Goal: Transaction & Acquisition: Purchase product/service

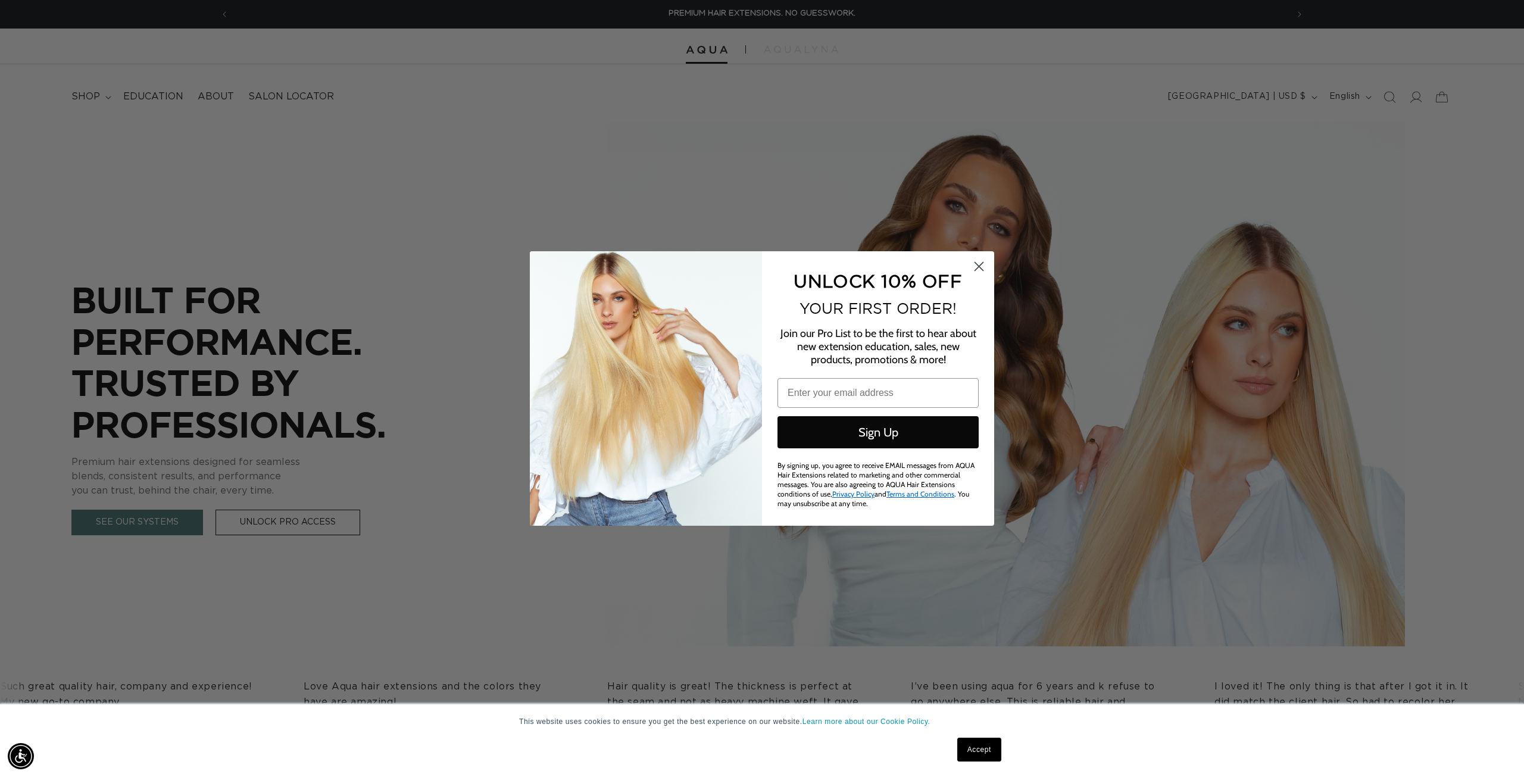
click at [984, 264] on circle "Close dialog" at bounding box center [979, 267] width 20 height 20
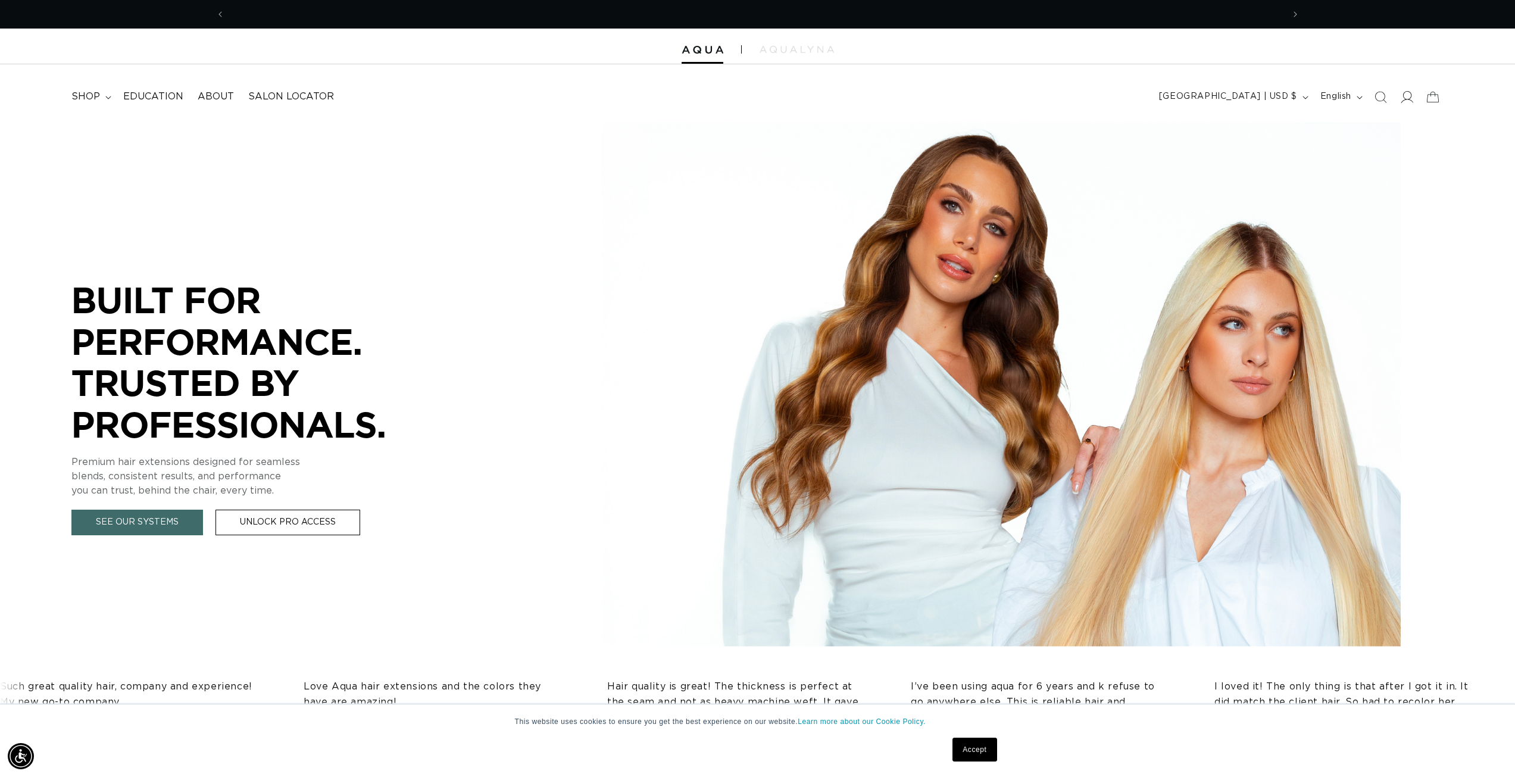
click at [1399, 97] on span at bounding box center [1407, 97] width 26 height 26
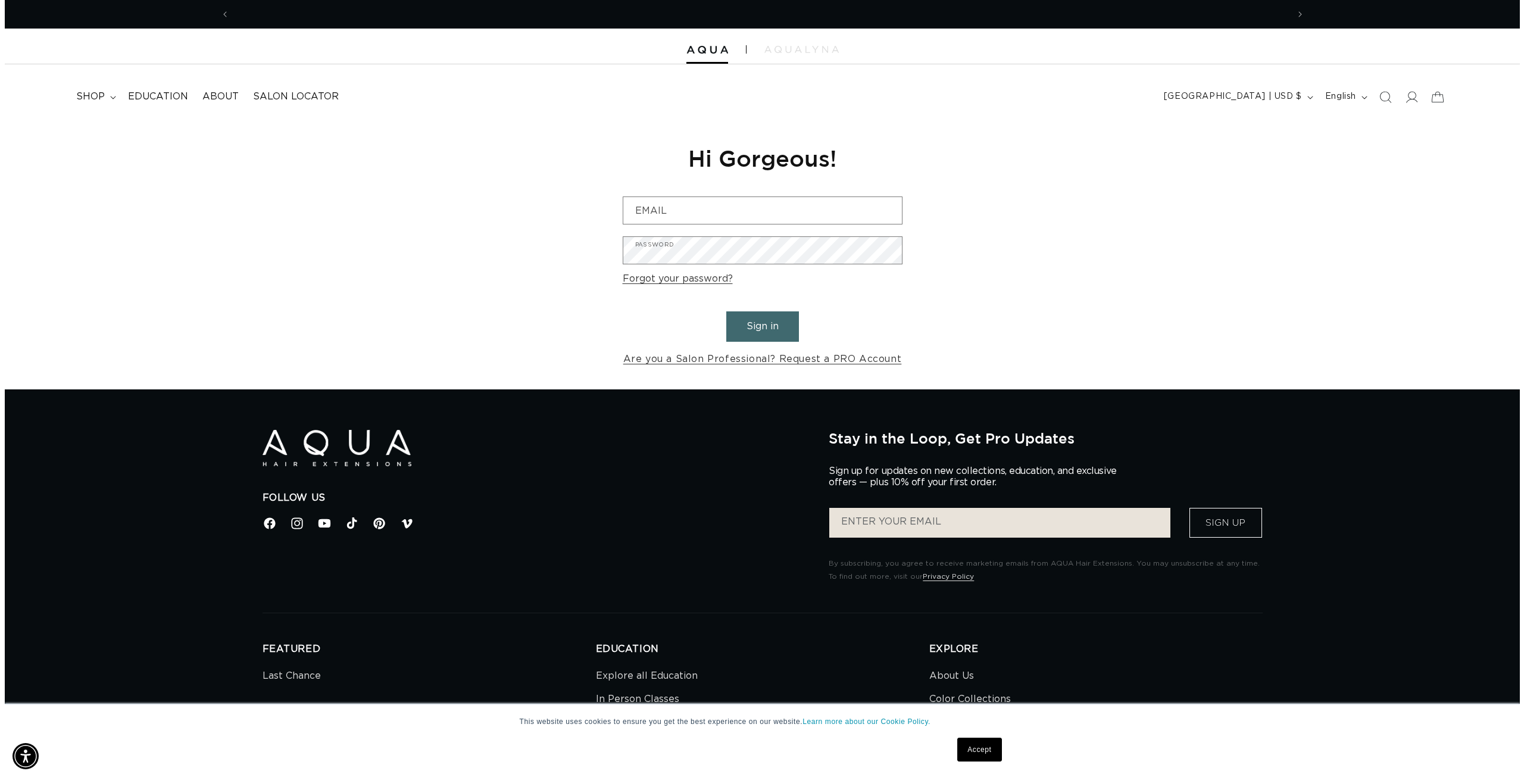
scroll to position [0, 2117]
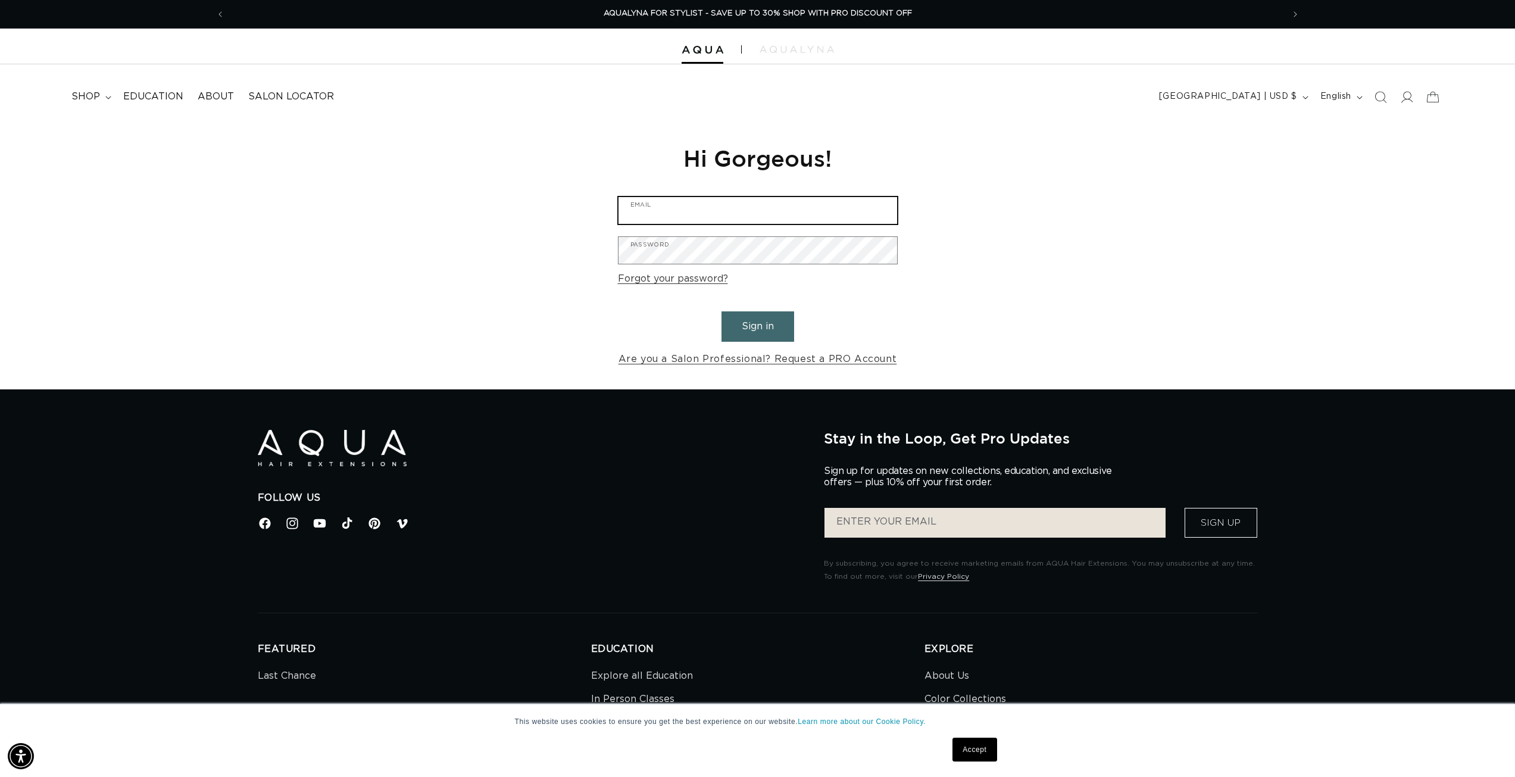
click at [739, 214] on input "Email" at bounding box center [758, 210] width 279 height 27
type input "rusticrootshaircomhk@gmail.com"
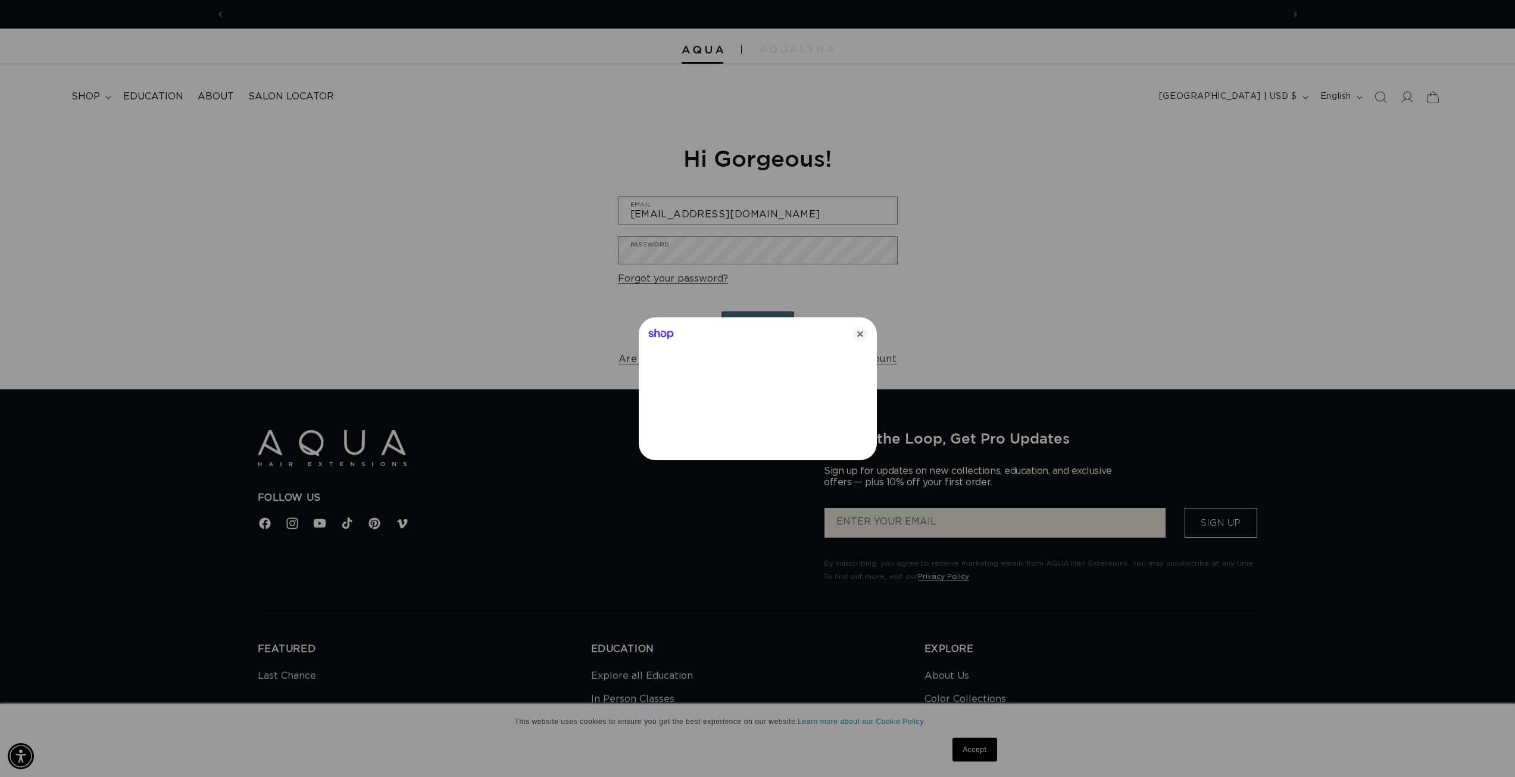
scroll to position [0, 0]
click at [739, 248] on div at bounding box center [762, 388] width 1524 height 777
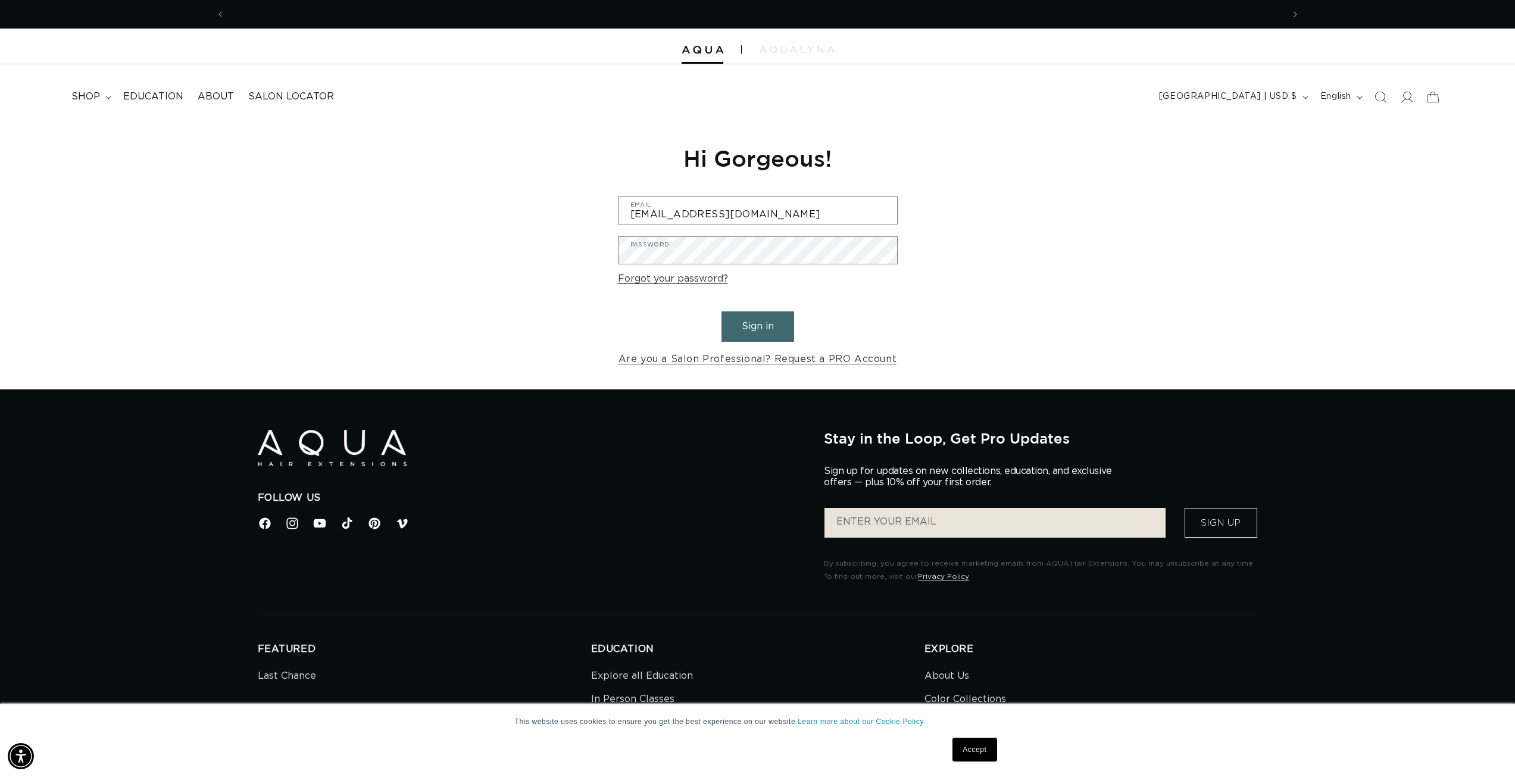
scroll to position [0, 1059]
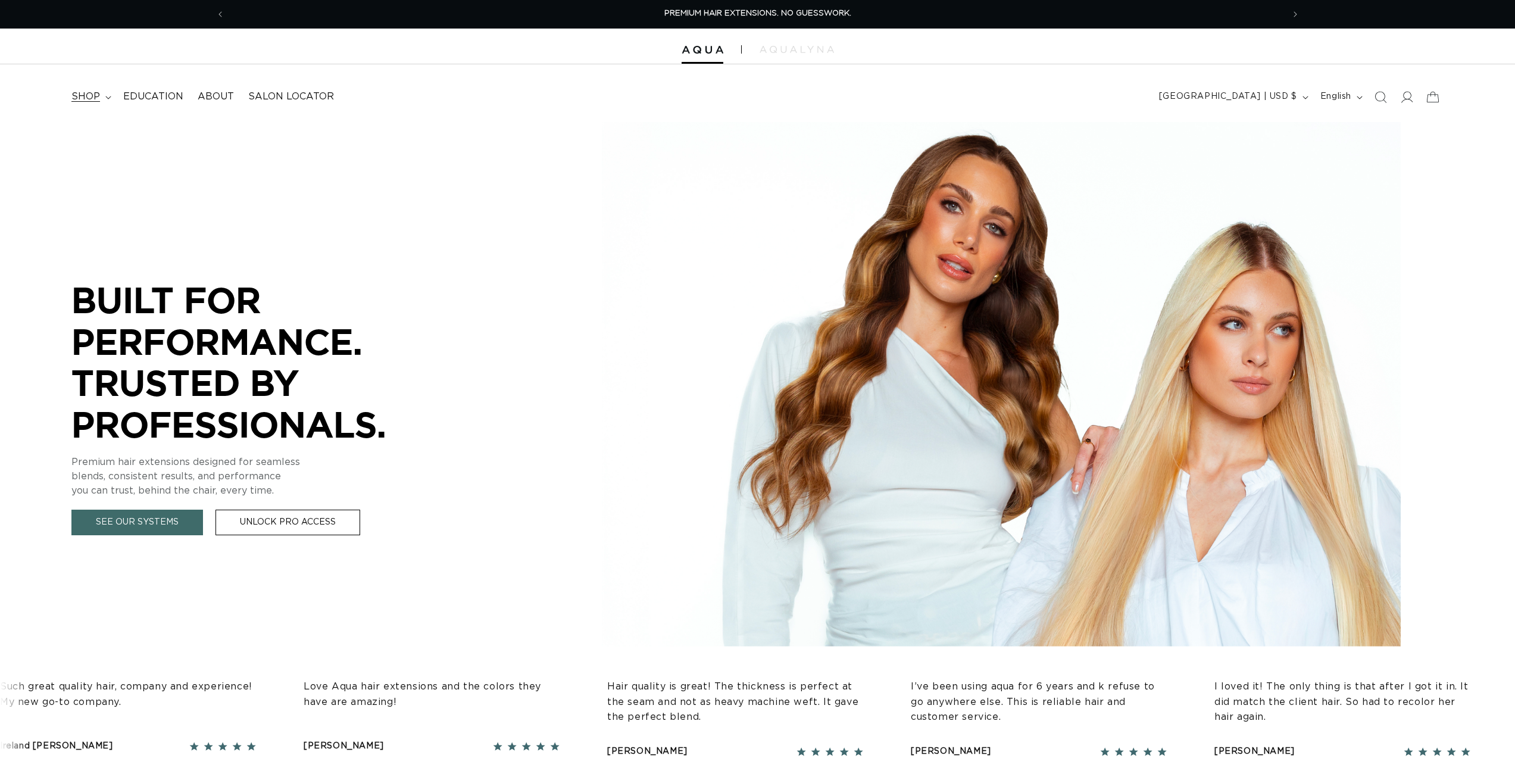
drag, startPoint x: 0, startPoint y: 0, endPoint x: 102, endPoint y: 96, distance: 140.7
click at [102, 96] on summary "shop" at bounding box center [90, 96] width 52 height 27
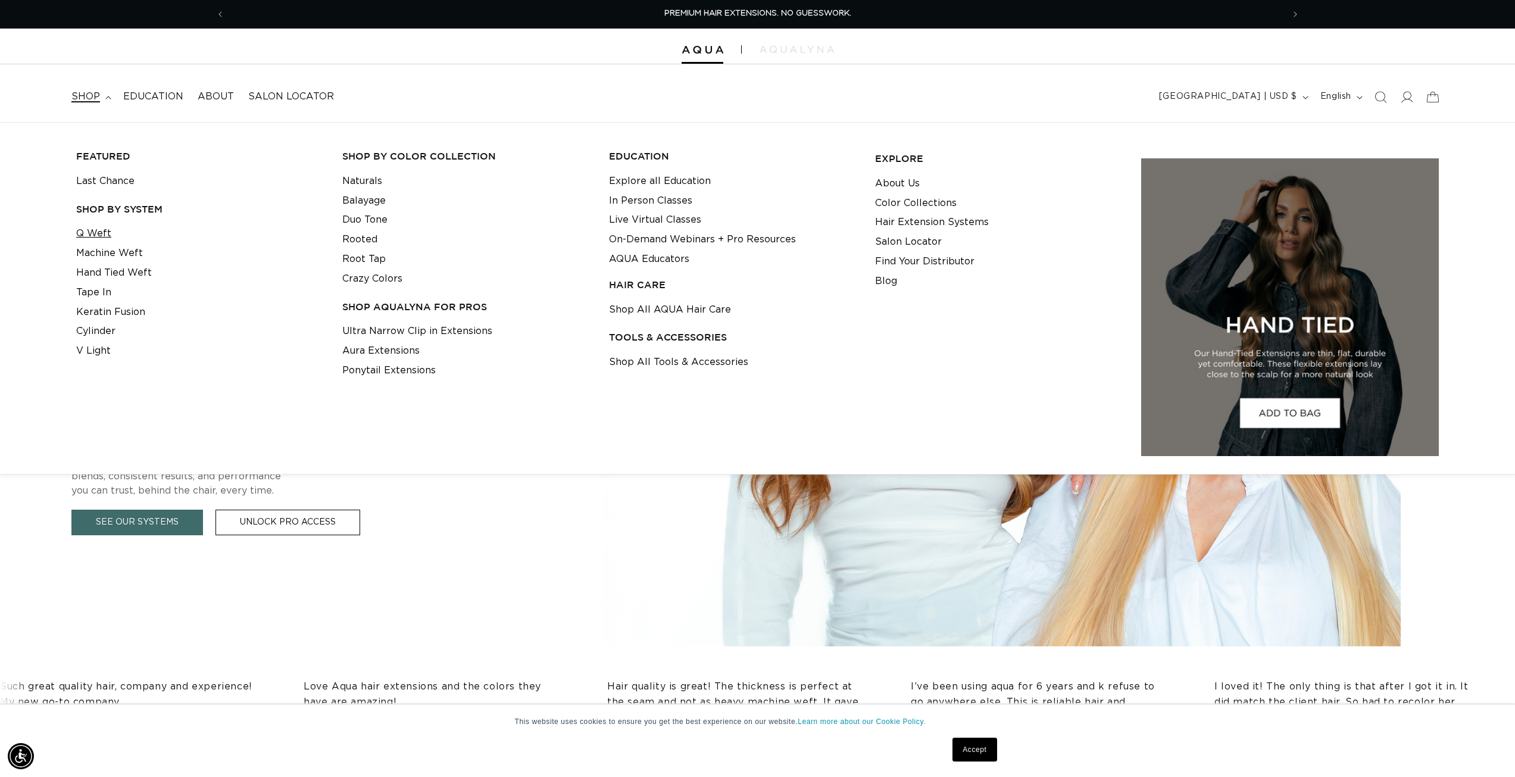
click at [97, 230] on link "Q Weft" at bounding box center [93, 234] width 35 height 20
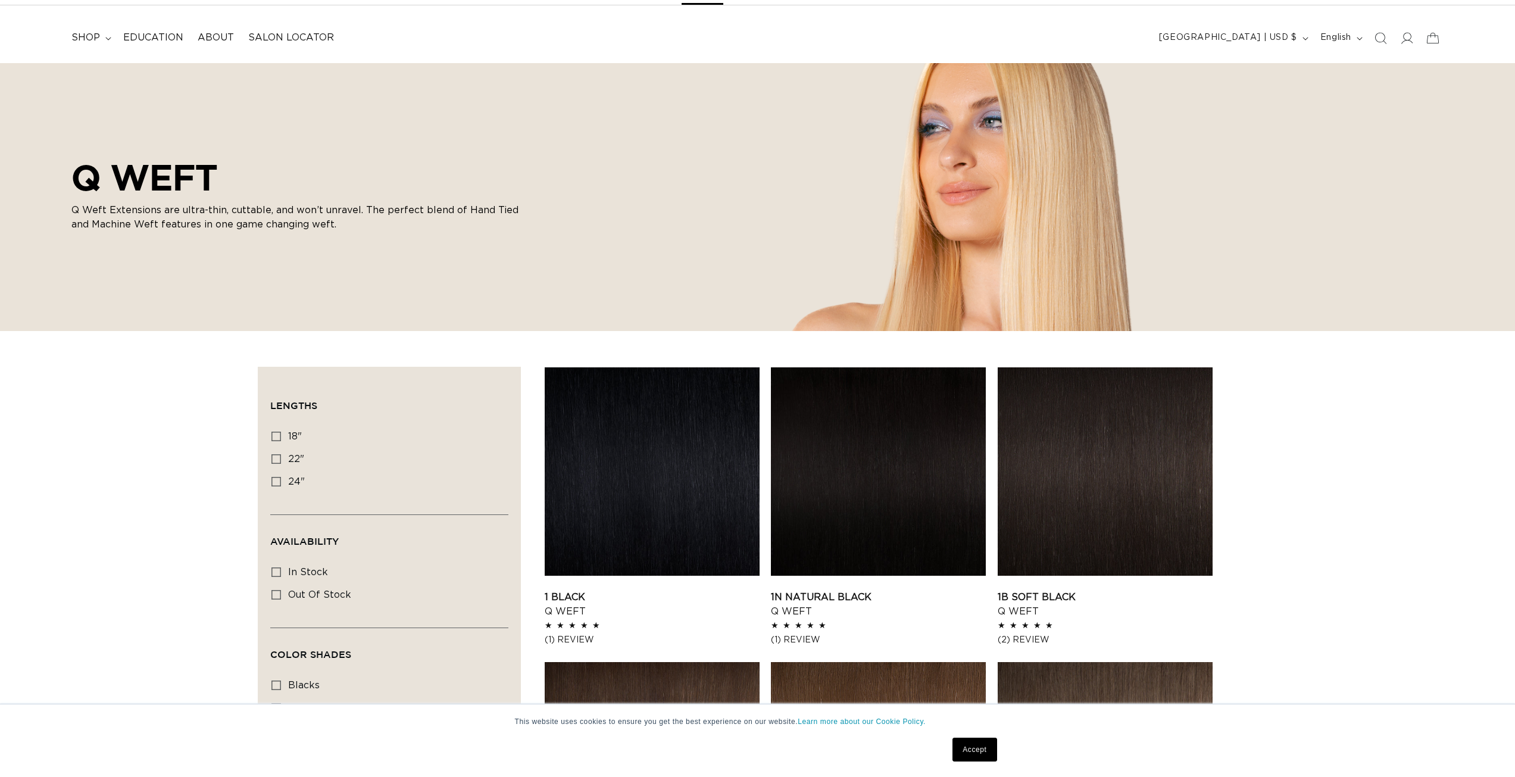
scroll to position [60, 0]
click at [279, 455] on icon at bounding box center [277, 459] width 10 height 10
click at [279, 455] on input "22" 22" (5 products)" at bounding box center [277, 459] width 10 height 10
checkbox input "true"
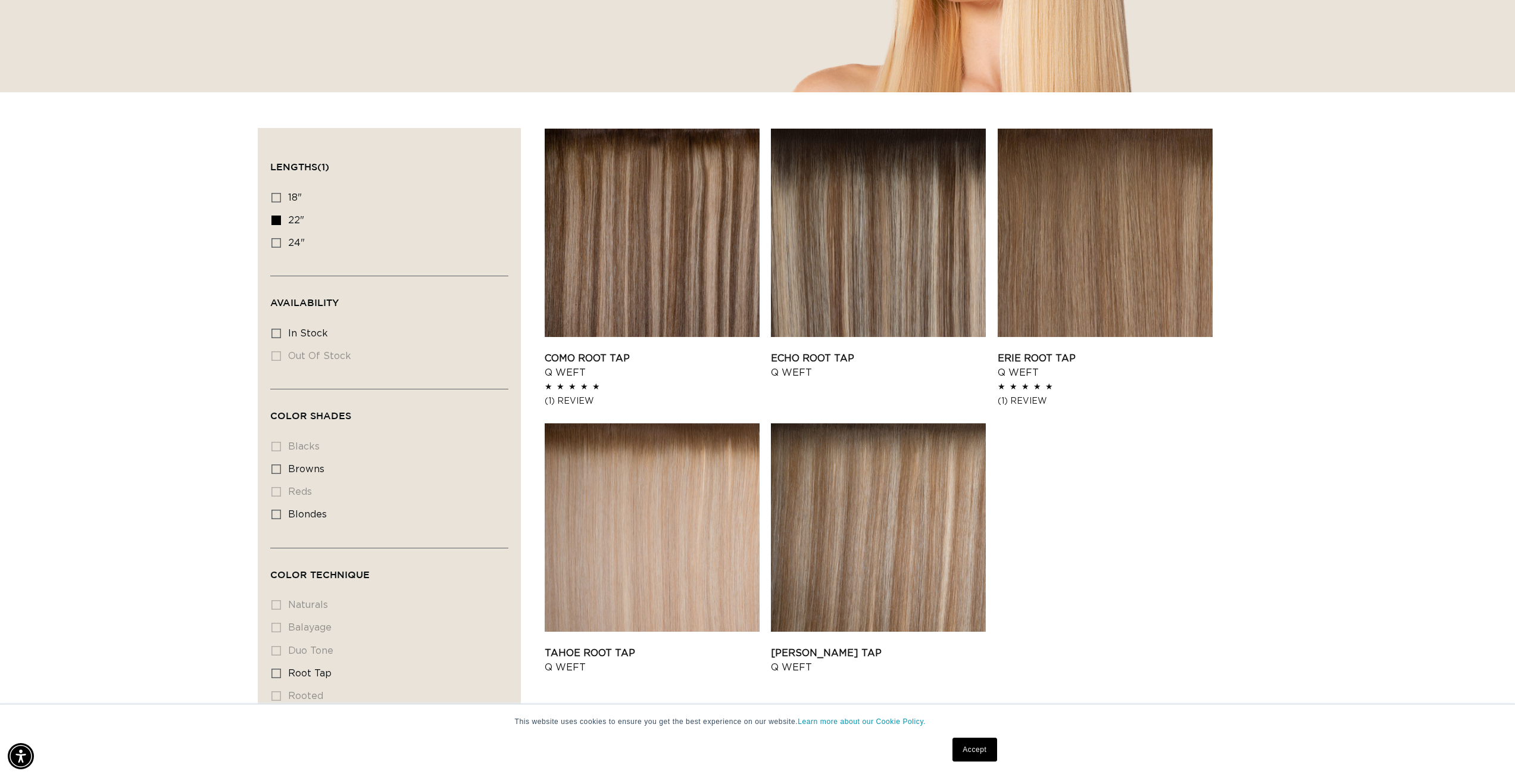
scroll to position [0, 2117]
